Goal: Task Accomplishment & Management: Manage account settings

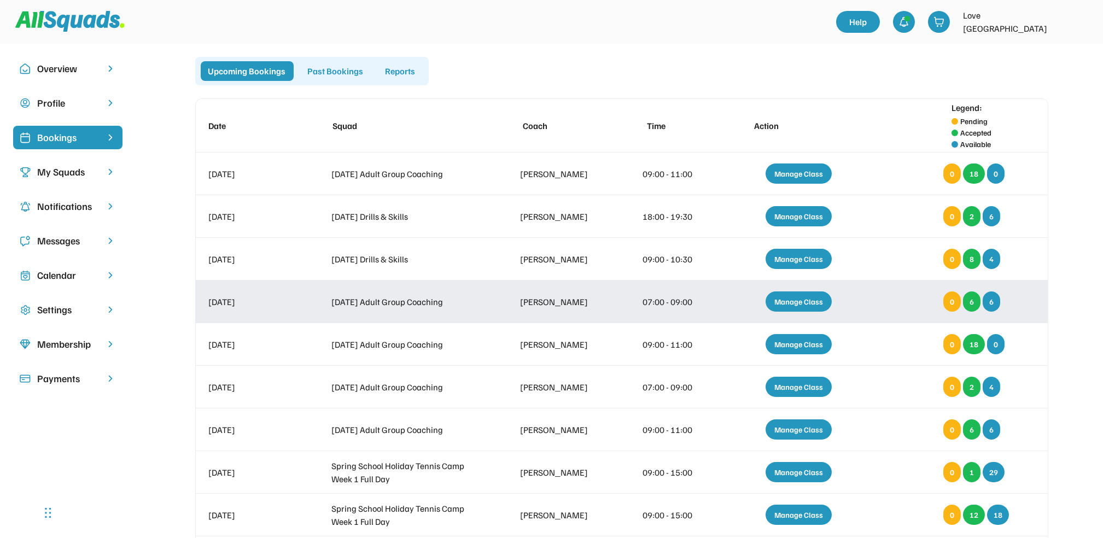
click at [805, 302] on div "Manage Class" at bounding box center [799, 302] width 66 height 20
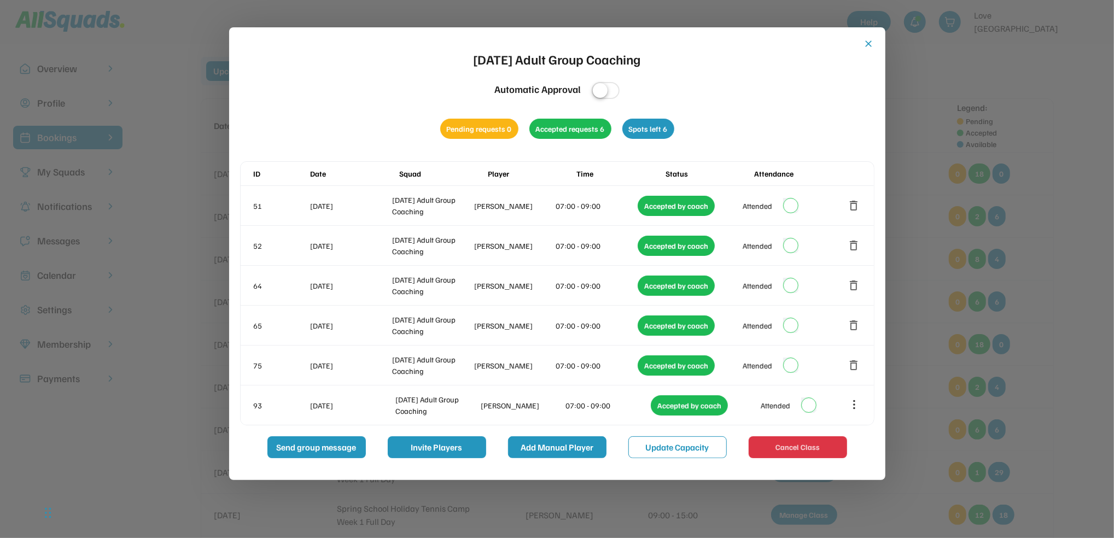
click at [573, 445] on button "Add Manual Player" at bounding box center [557, 447] width 98 height 22
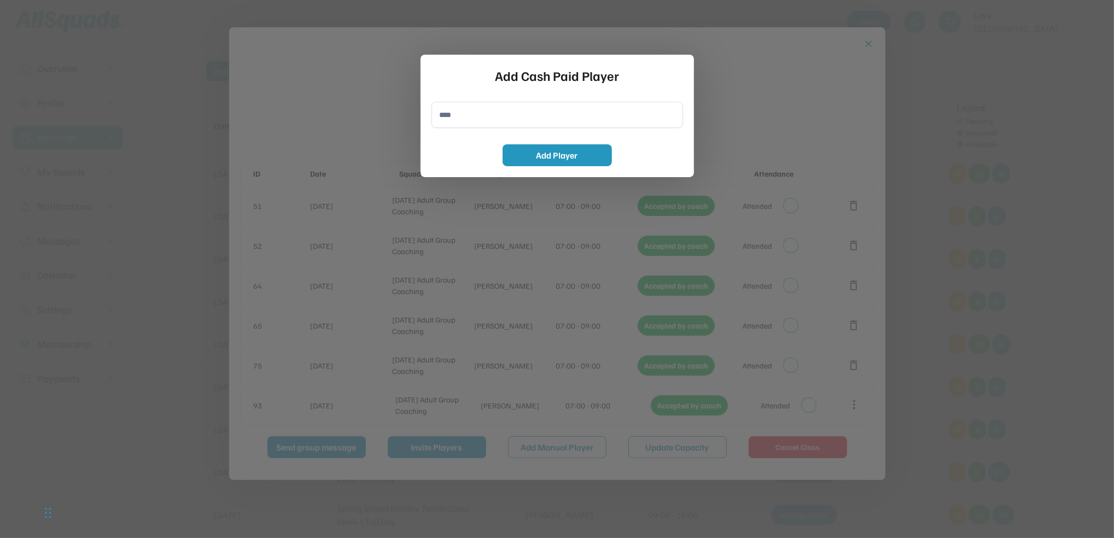
click at [449, 116] on input "input" at bounding box center [558, 115] width 252 height 26
type input "**********"
click at [544, 154] on button "Add Player" at bounding box center [557, 155] width 109 height 22
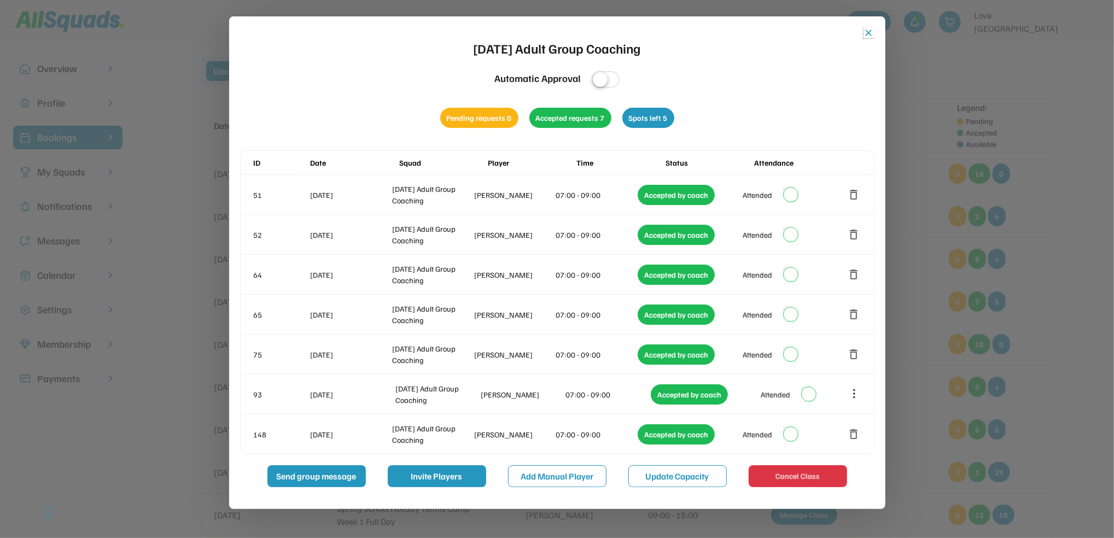
click at [871, 29] on button "close" at bounding box center [869, 32] width 11 height 11
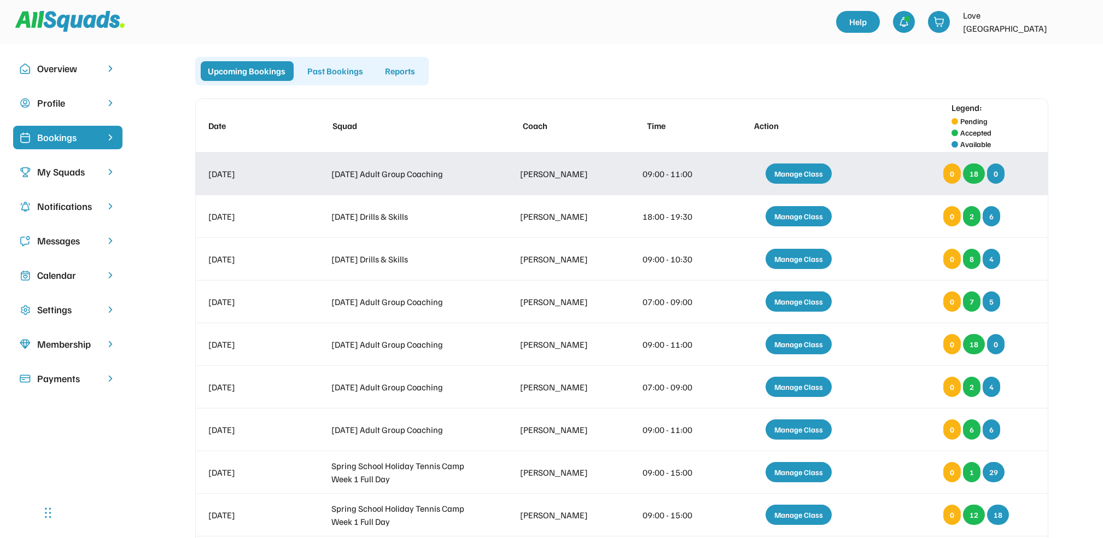
click at [806, 169] on div "Manage Class" at bounding box center [799, 174] width 66 height 20
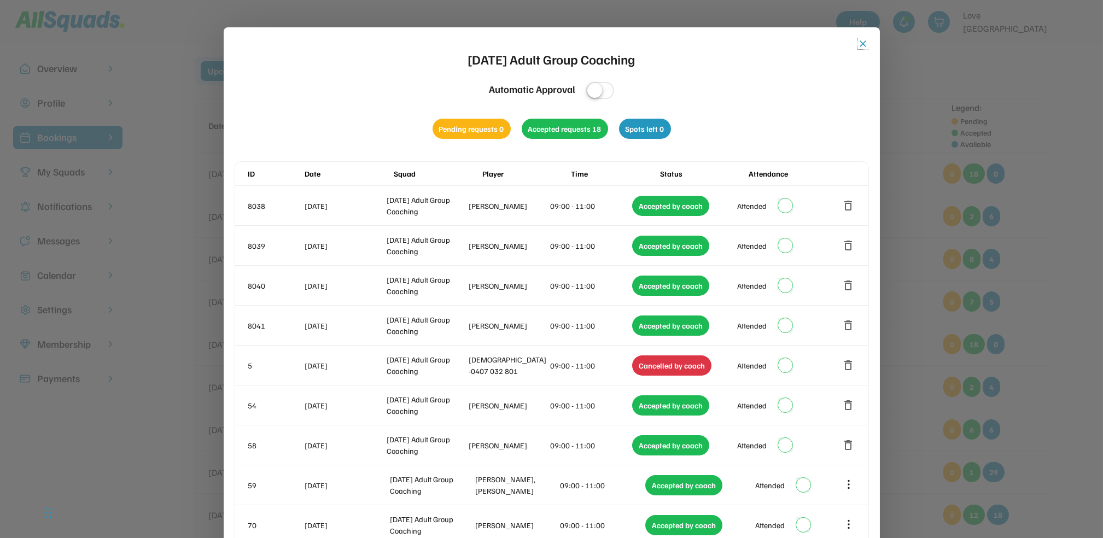
click at [863, 41] on button "close" at bounding box center [863, 43] width 11 height 11
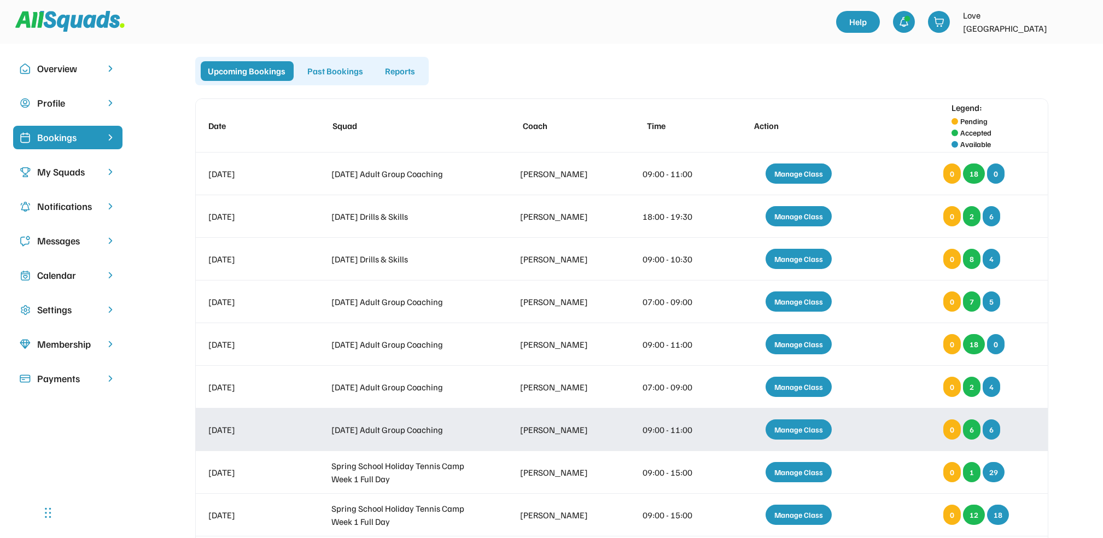
click at [799, 427] on div "Manage Class" at bounding box center [799, 430] width 66 height 20
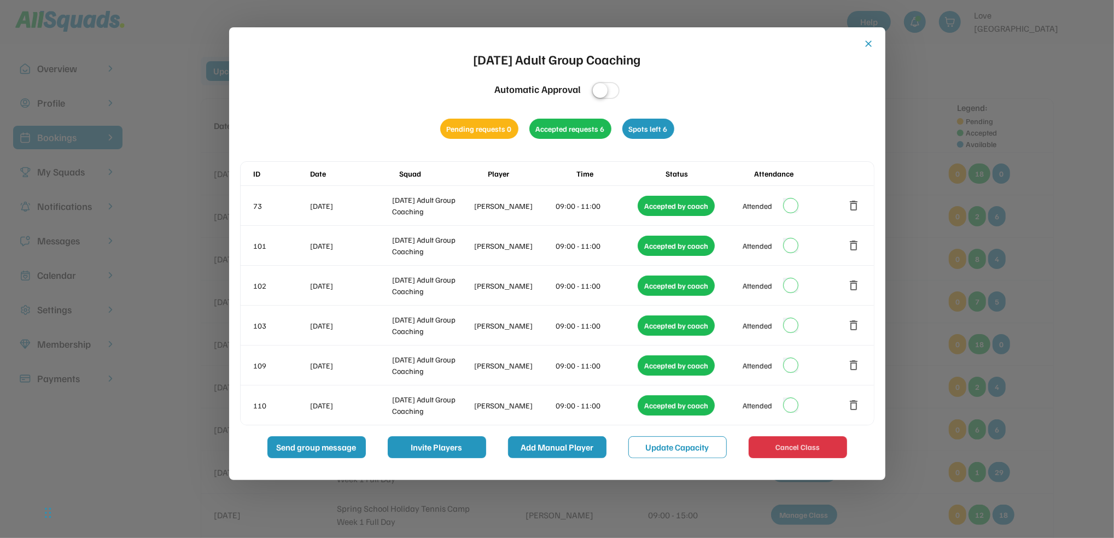
click at [560, 447] on button "Add Manual Player" at bounding box center [557, 447] width 98 height 22
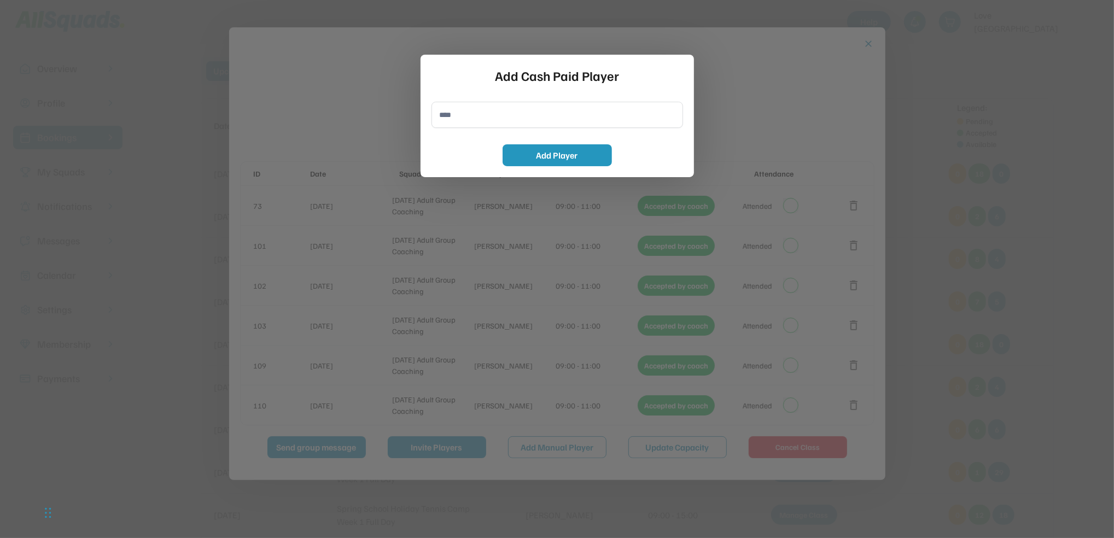
click at [439, 111] on input "input" at bounding box center [558, 115] width 252 height 26
type input "**********"
click at [551, 153] on button "Add Player" at bounding box center [557, 155] width 109 height 22
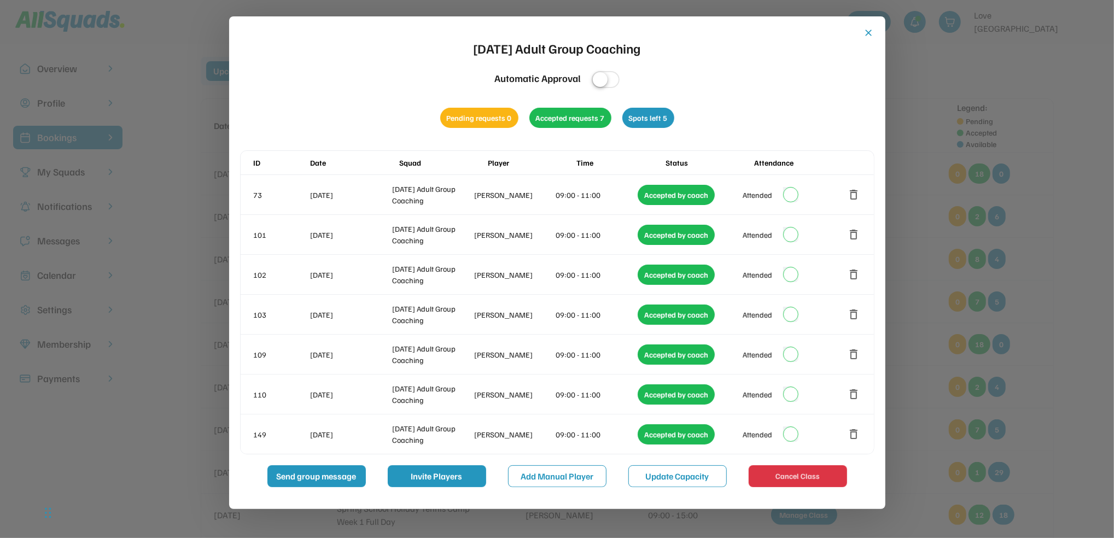
click at [867, 31] on button "close" at bounding box center [869, 32] width 11 height 11
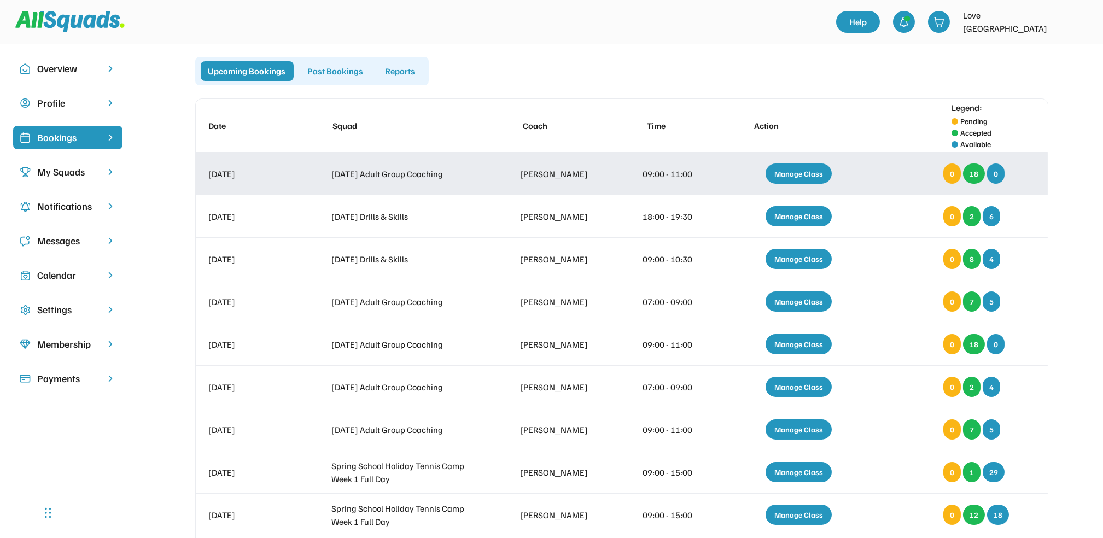
click at [805, 170] on div "Manage Class" at bounding box center [799, 174] width 66 height 20
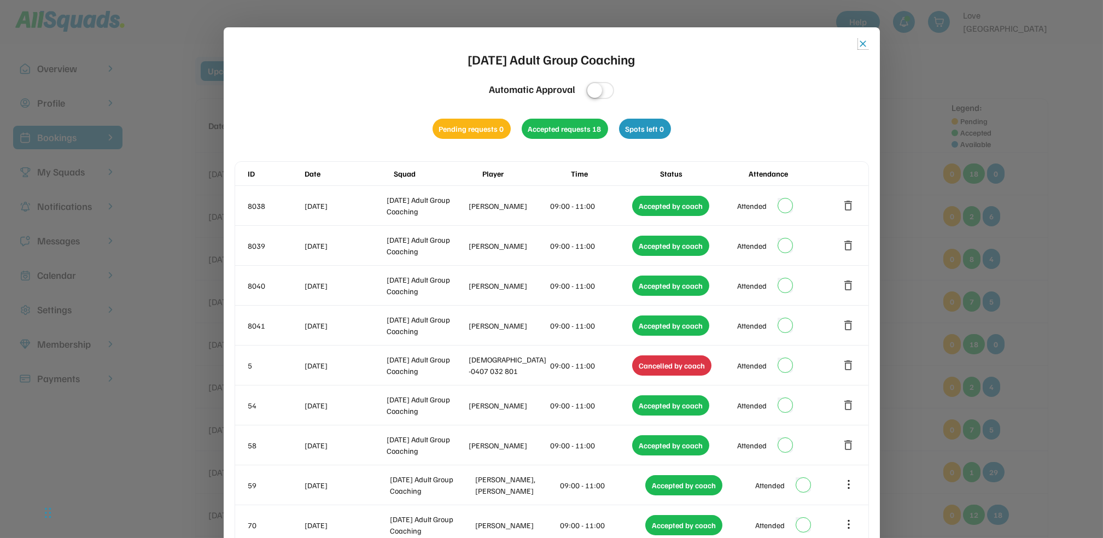
click at [862, 40] on button "close" at bounding box center [863, 43] width 11 height 11
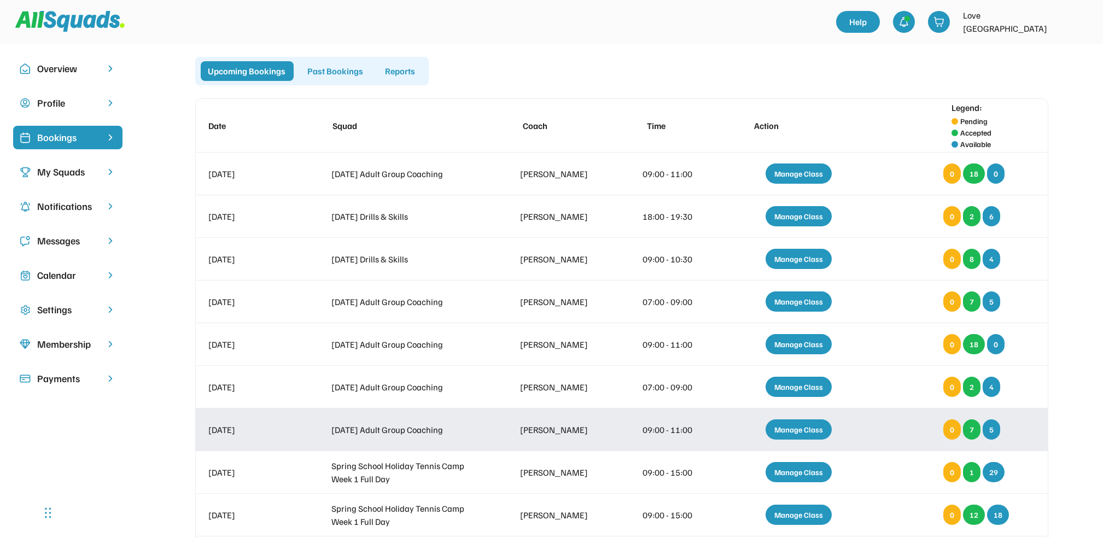
click at [794, 427] on div "Manage Class" at bounding box center [799, 430] width 66 height 20
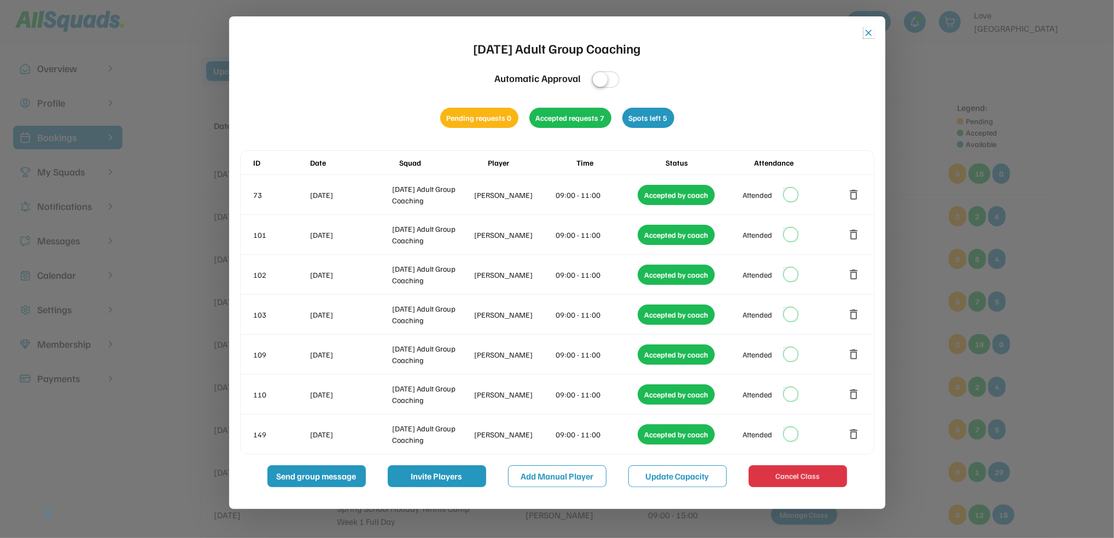
click at [866, 29] on button "close" at bounding box center [869, 32] width 11 height 11
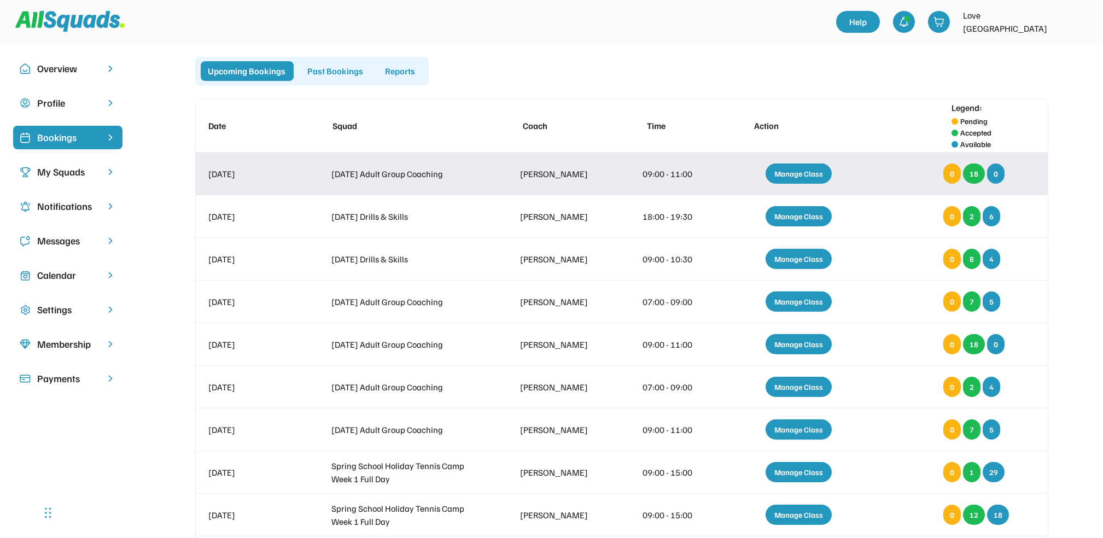
click at [800, 167] on div "Manage Class" at bounding box center [799, 174] width 66 height 20
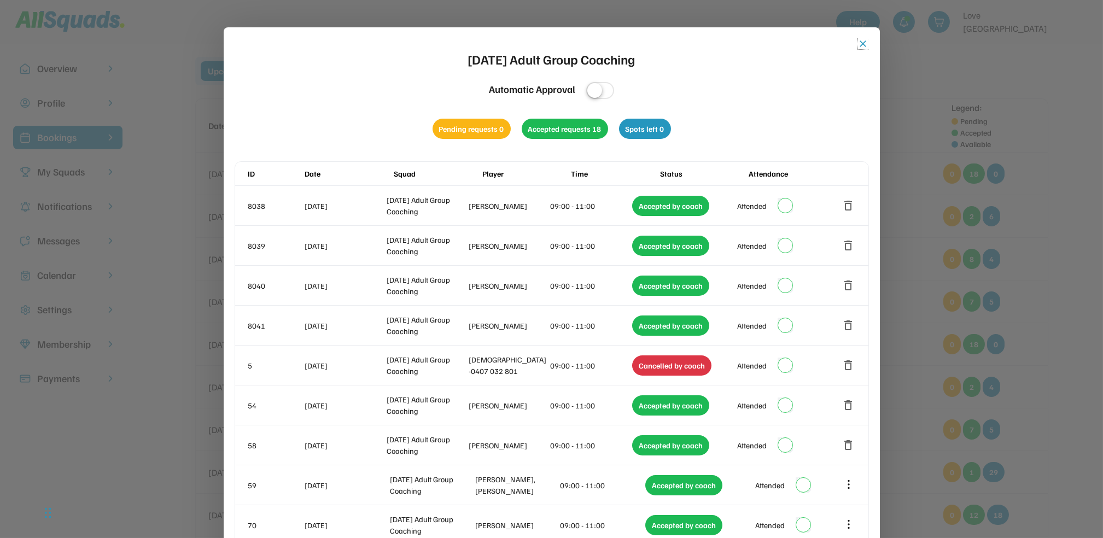
click at [861, 41] on button "close" at bounding box center [863, 43] width 11 height 11
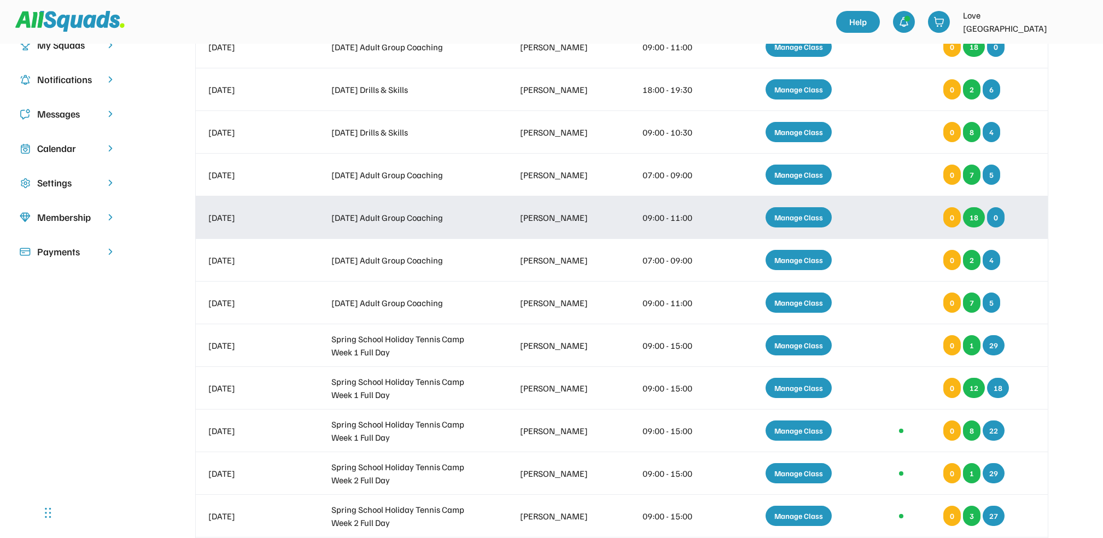
scroll to position [219, 0]
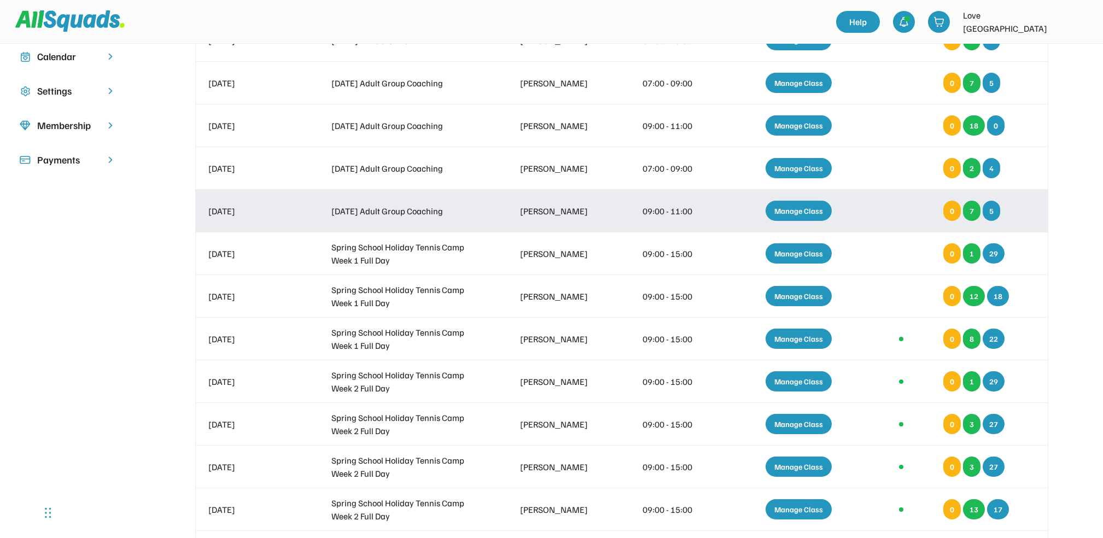
click at [803, 203] on div "Manage Class" at bounding box center [799, 211] width 66 height 20
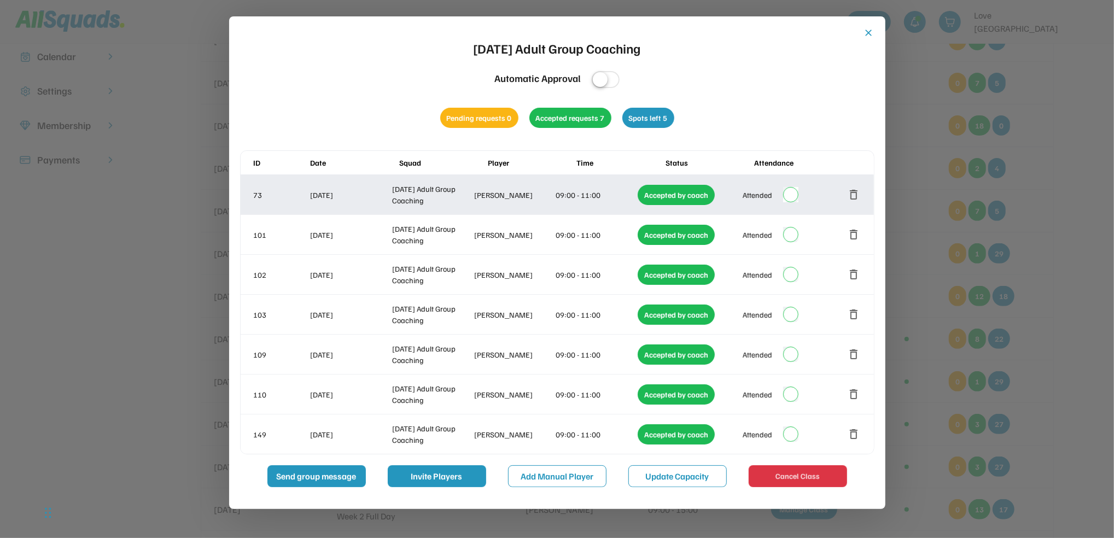
click at [854, 191] on button "delete" at bounding box center [854, 194] width 13 height 13
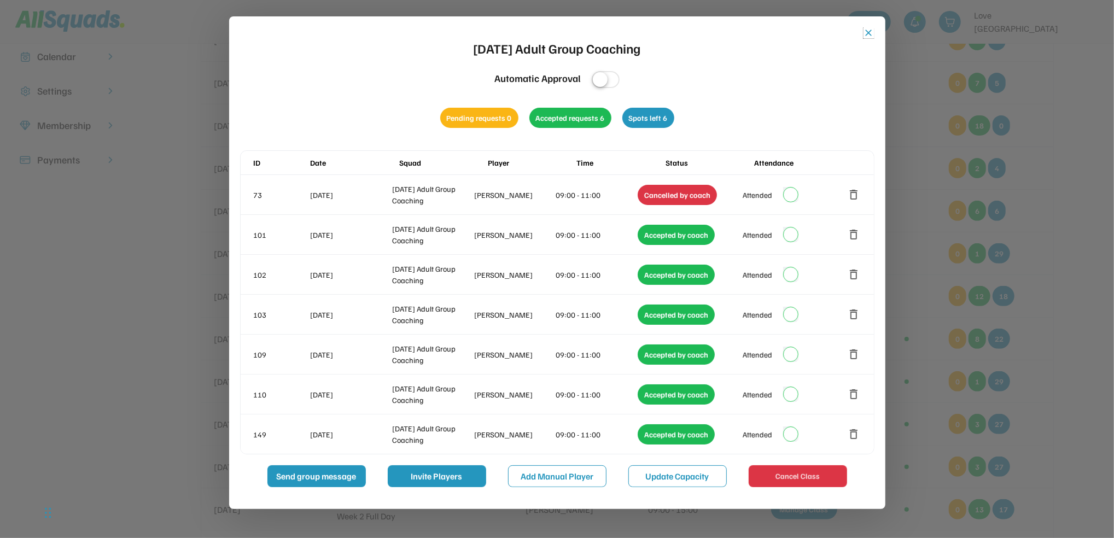
click at [870, 29] on button "close" at bounding box center [869, 32] width 11 height 11
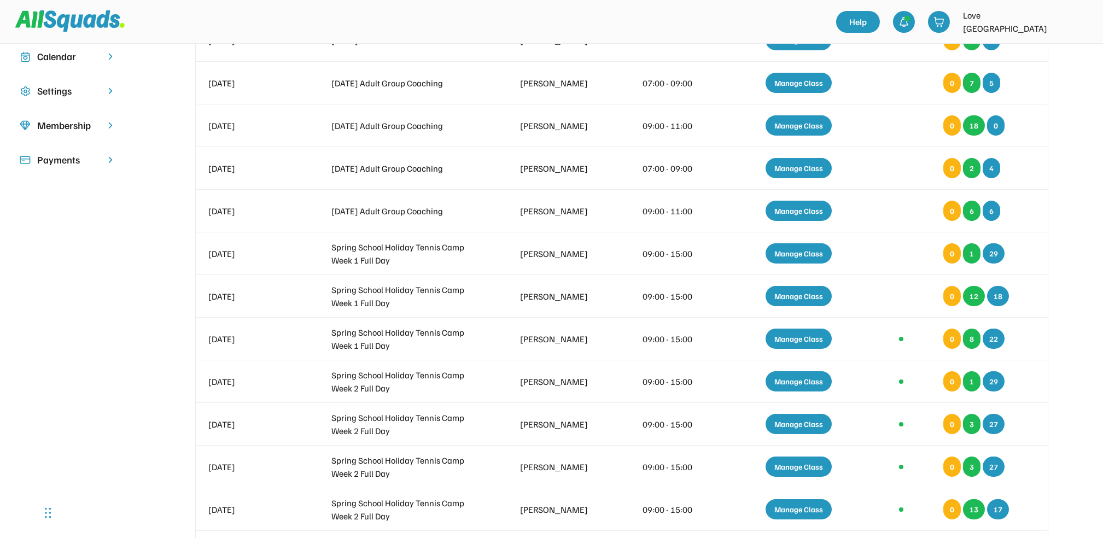
click at [67, 53] on div "Calendar" at bounding box center [67, 56] width 61 height 15
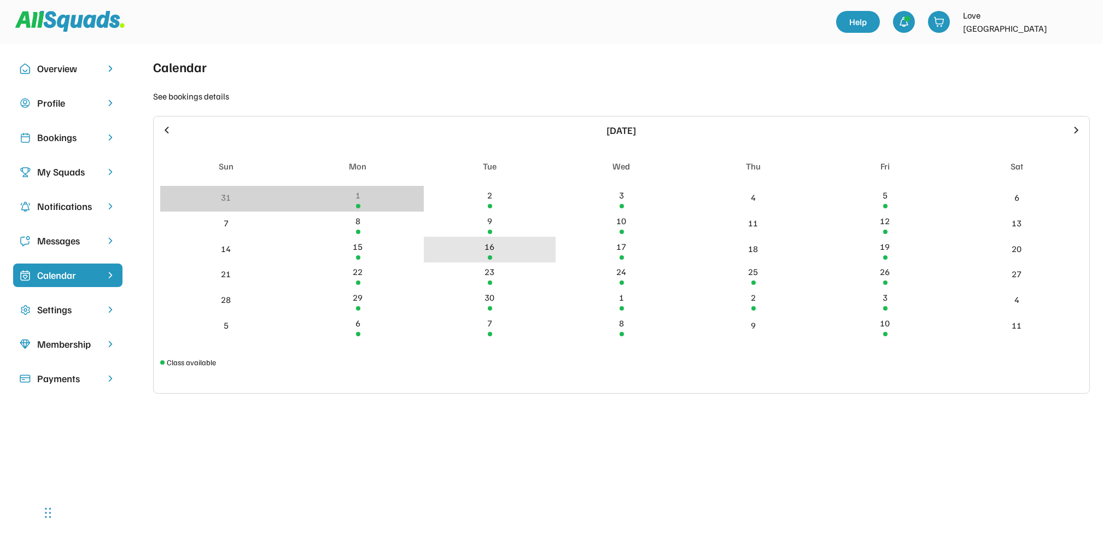
click at [488, 244] on div "16" at bounding box center [490, 246] width 10 height 13
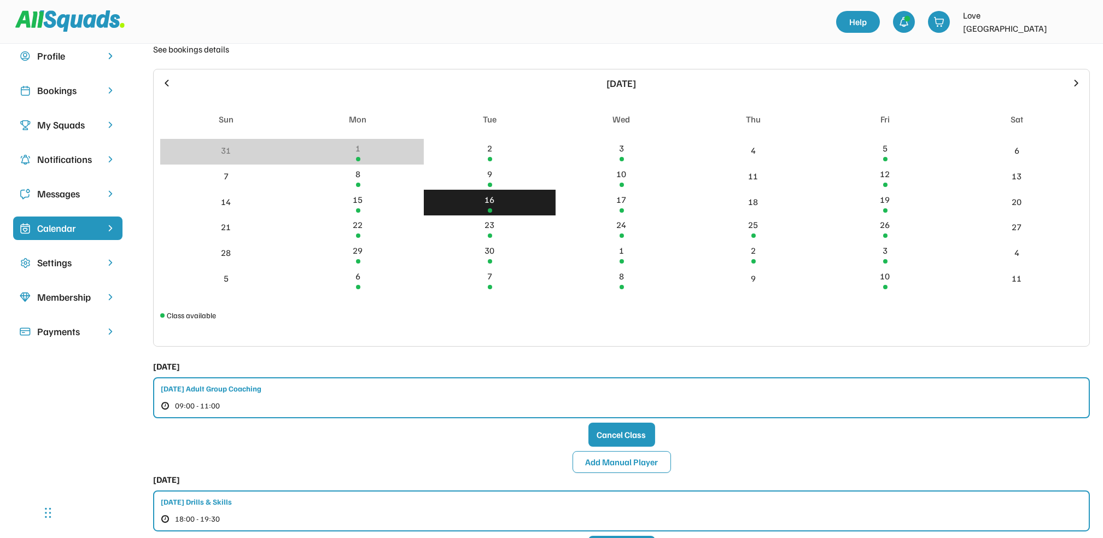
scroll to position [145, 0]
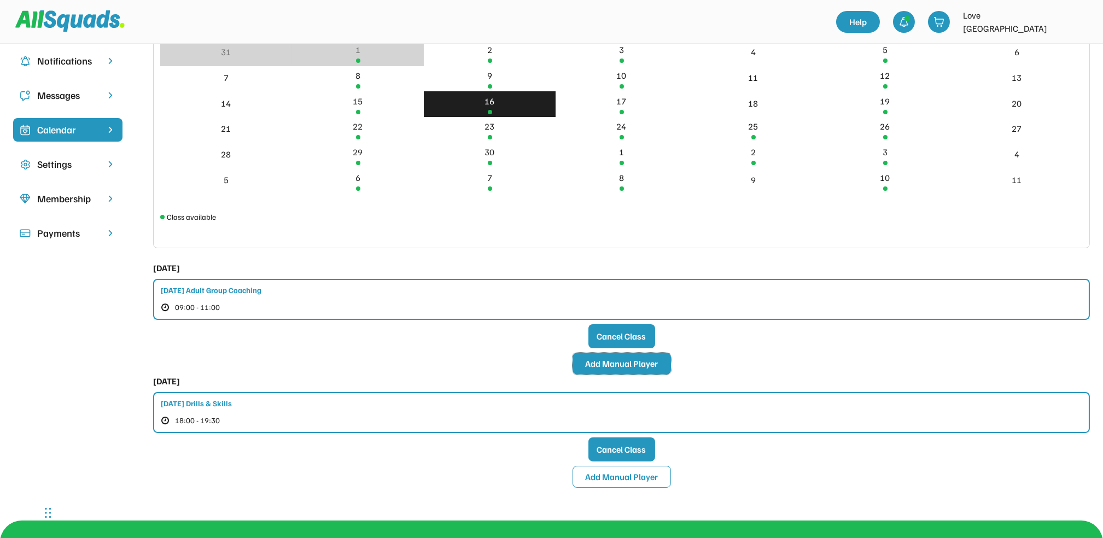
click at [616, 360] on button "Add Manual Player" at bounding box center [622, 364] width 98 height 22
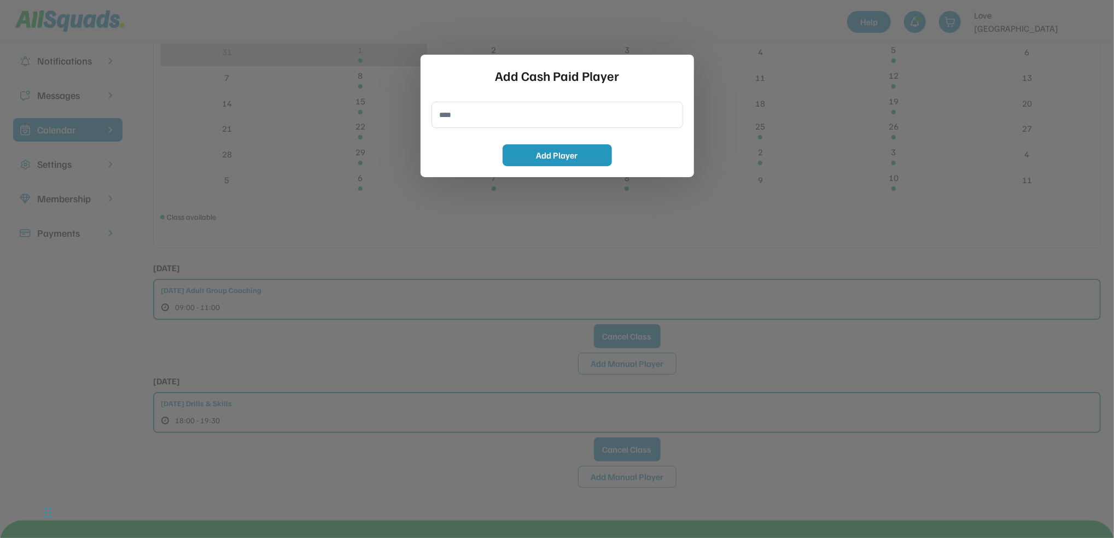
click at [459, 113] on input "input" at bounding box center [558, 115] width 252 height 26
type input "**********"
click at [534, 152] on button "Add Player" at bounding box center [557, 155] width 109 height 22
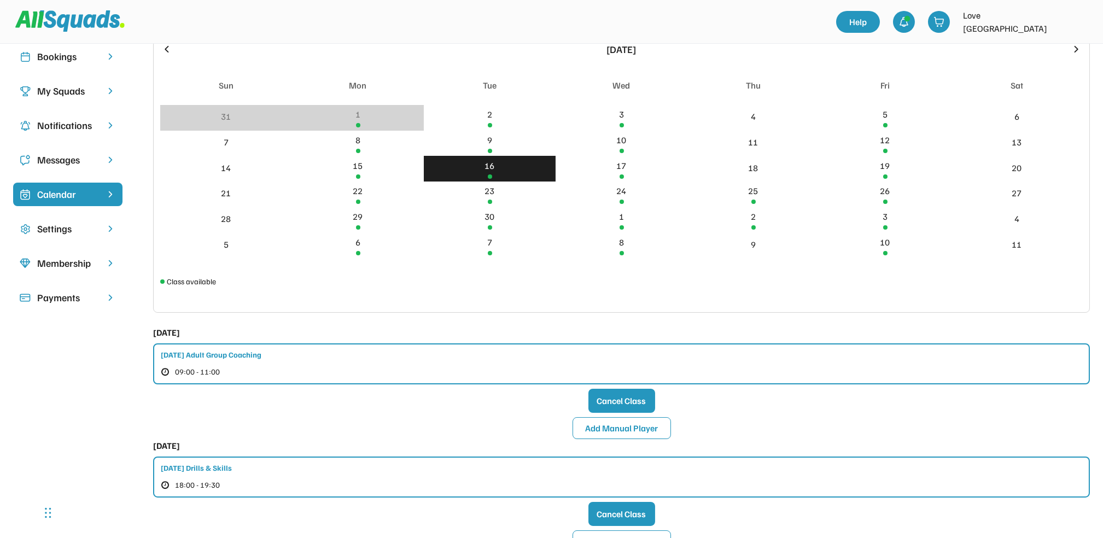
scroll to position [0, 0]
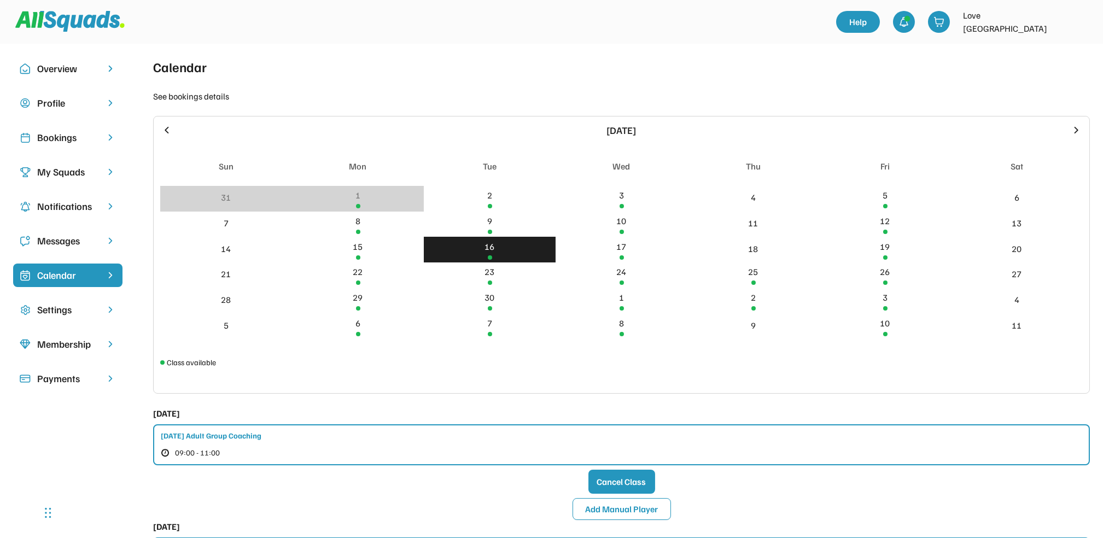
click at [55, 136] on div "Bookings" at bounding box center [67, 137] width 61 height 15
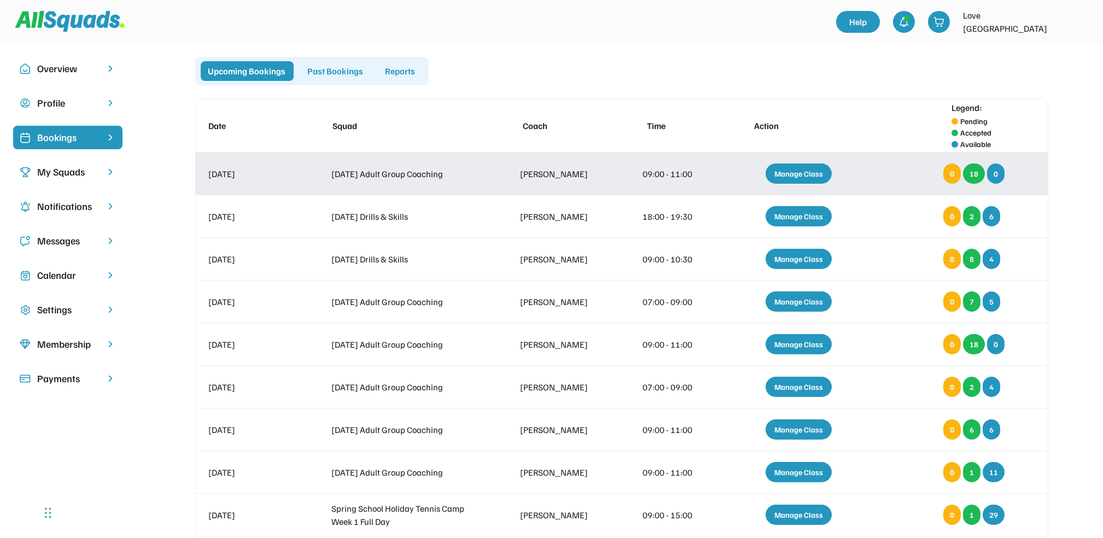
click at [801, 171] on div "Manage Class" at bounding box center [799, 174] width 66 height 20
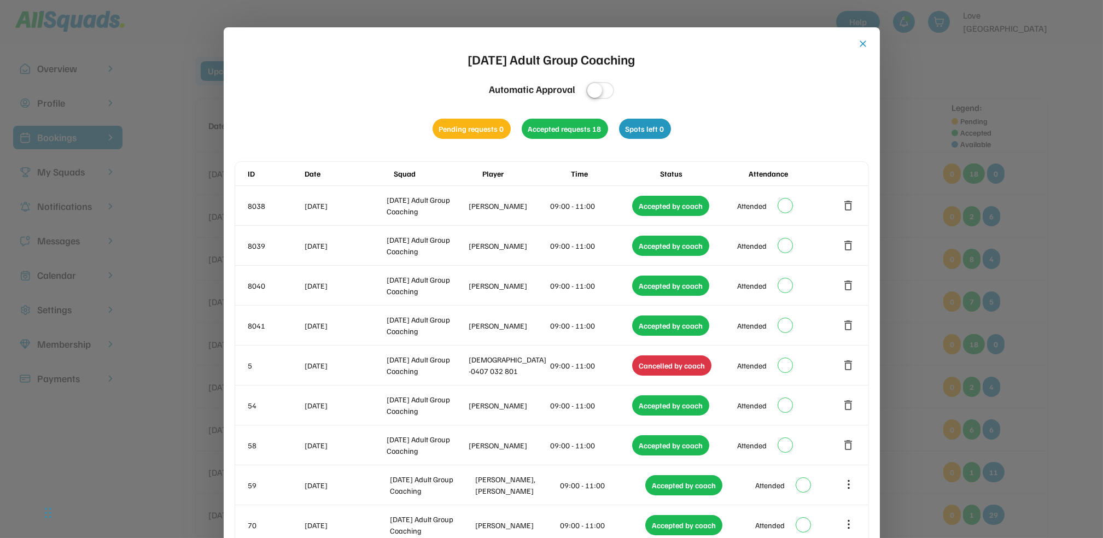
click at [858, 40] on button "close" at bounding box center [863, 43] width 11 height 11
